Goal: Book appointment/travel/reservation

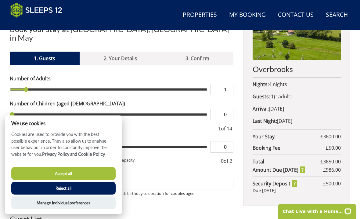
scroll to position [262, 0]
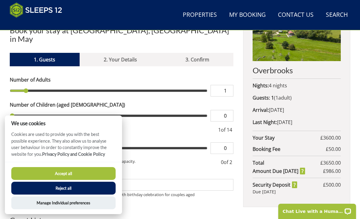
click at [233, 111] on input "0" at bounding box center [221, 116] width 23 height 12
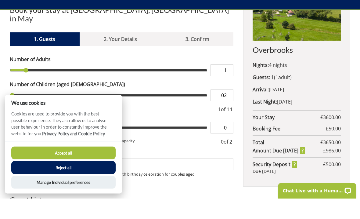
type input "02"
click at [230, 85] on input "1" at bounding box center [221, 91] width 23 height 12
type input "2"
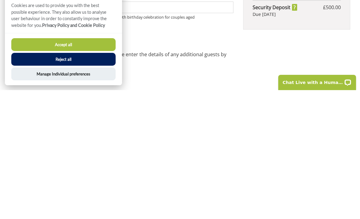
scroll to position [311, 0]
type input "10"
click at [99, 181] on button "Reject all" at bounding box center [63, 187] width 104 height 13
type input "10"
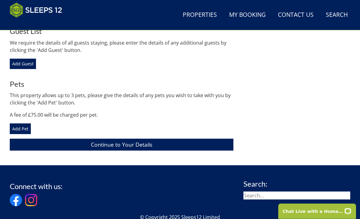
scroll to position [451, 0]
click at [219, 138] on link "Continue to Your Details" at bounding box center [121, 144] width 223 height 12
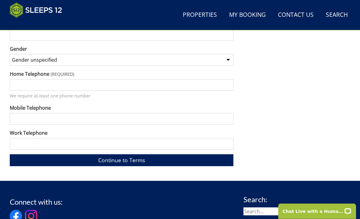
scroll to position [563, 0]
click at [222, 154] on link "Continue to Terms" at bounding box center [121, 160] width 223 height 12
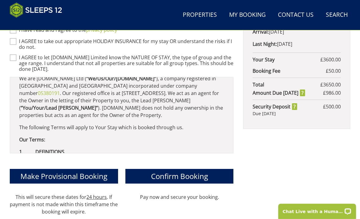
scroll to position [12, 0]
click at [234, 121] on div "Welcome! You've been sent to us by our partner 'BookingStays' , you can continu…" at bounding box center [180, 66] width 340 height 298
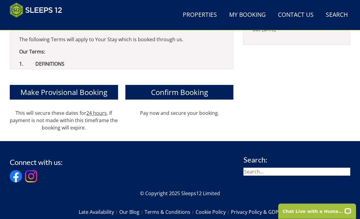
scroll to position [424, 0]
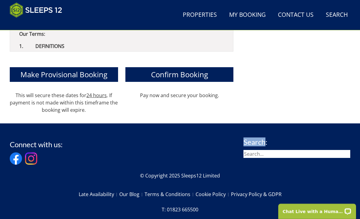
scroll to position [441, 0]
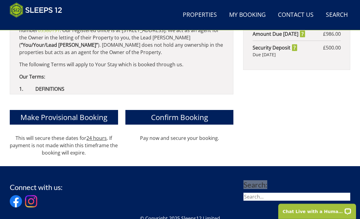
scroll to position [399, 0]
click at [266, 95] on div "Overbrooks Nights: 4 nights Guests: 1 ( 1 adult s 0 child ren 0 infant s ) Arri…" at bounding box center [296, 7] width 107 height 298
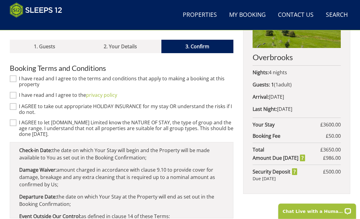
scroll to position [275, 0]
click at [329, 98] on p "Arrival: [DATE]" at bounding box center [296, 96] width 88 height 7
click at [300, 84] on p "Guests: 1 ( 1 adult s 0 child ren 0 infant s )" at bounding box center [296, 84] width 88 height 7
click at [319, 111] on p "Last Night: [DATE]" at bounding box center [296, 108] width 88 height 7
click at [329, 112] on p "Last Night: [DATE]" at bounding box center [296, 108] width 88 height 7
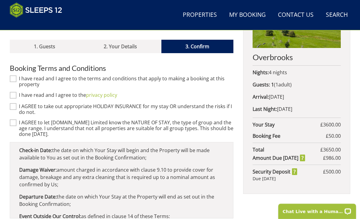
click at [333, 108] on p "Last Night: [DATE]" at bounding box center [296, 108] width 88 height 7
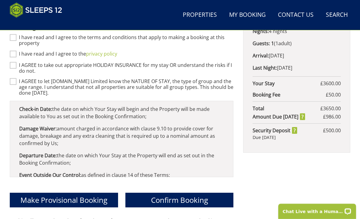
scroll to position [315, 0]
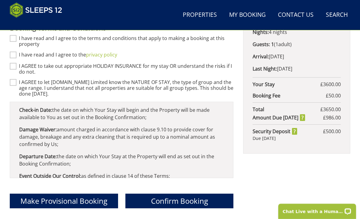
click at [345, 113] on div "Overbrooks Nights: 4 nights Guests: 1 ( 1 adult s 0 child ren 0 infant s ) Arri…" at bounding box center [296, 48] width 107 height 212
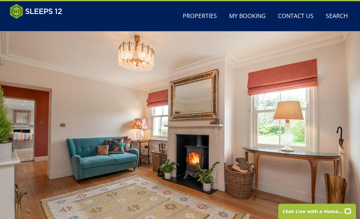
scroll to position [0, 0]
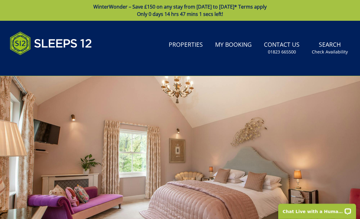
click at [237, 51] on link "My Booking" at bounding box center [232, 45] width 41 height 14
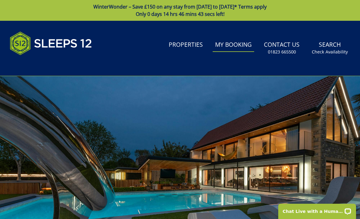
click at [336, 54] on small "Check Availability" at bounding box center [329, 52] width 36 height 6
click at [332, 53] on small "Check Availability" at bounding box center [329, 52] width 36 height 6
click at [333, 50] on small "Check Availability" at bounding box center [329, 52] width 36 height 6
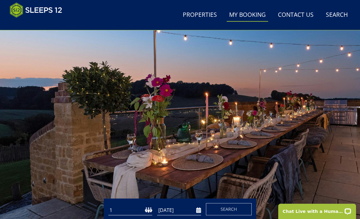
scroll to position [37, 0]
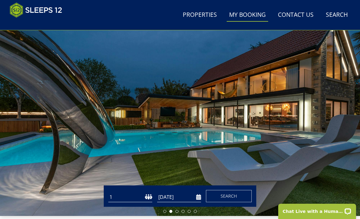
click at [244, 197] on button "Search" at bounding box center [229, 196] width 46 height 12
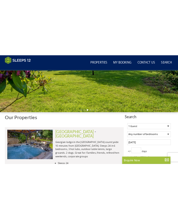
scroll to position [41, 0]
